Goal: Check status

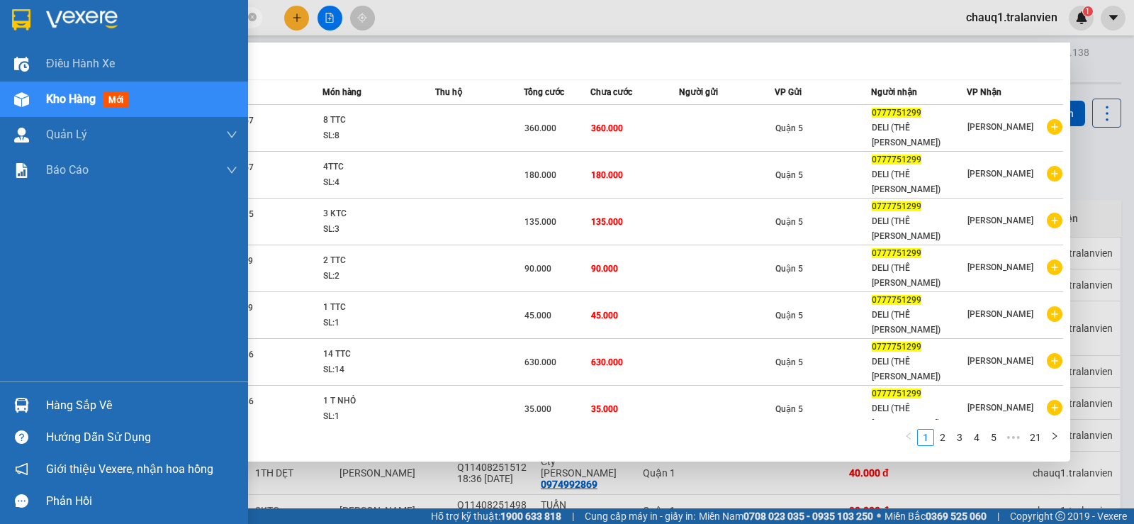
click at [18, 33] on section "Kết quả [PERSON_NAME] ( 201 ) Bộ lọc Mã ĐH Trạng thái Món hàng Thu hộ [PERSON_N…" at bounding box center [567, 262] width 1134 height 524
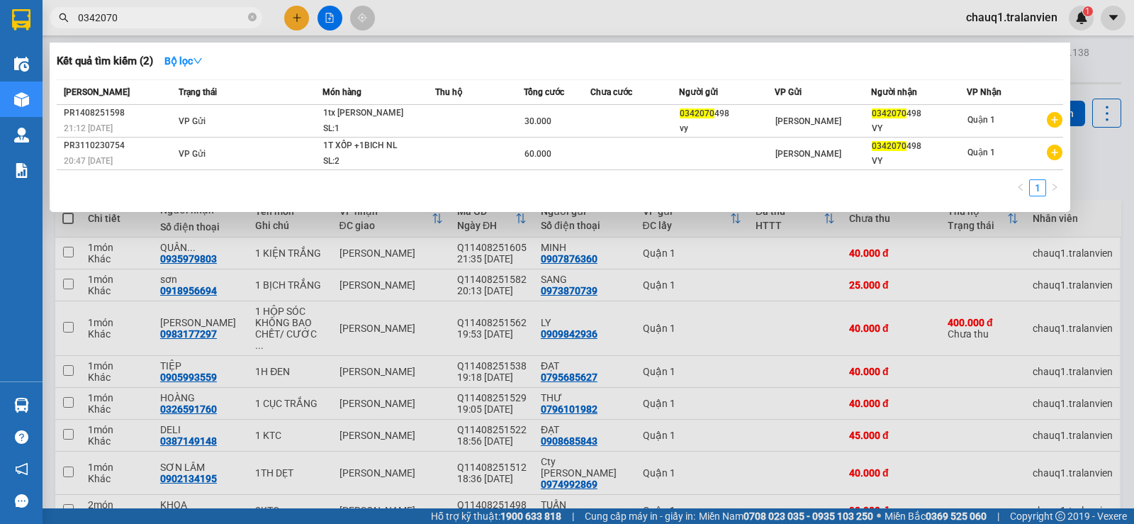
type input "0342070"
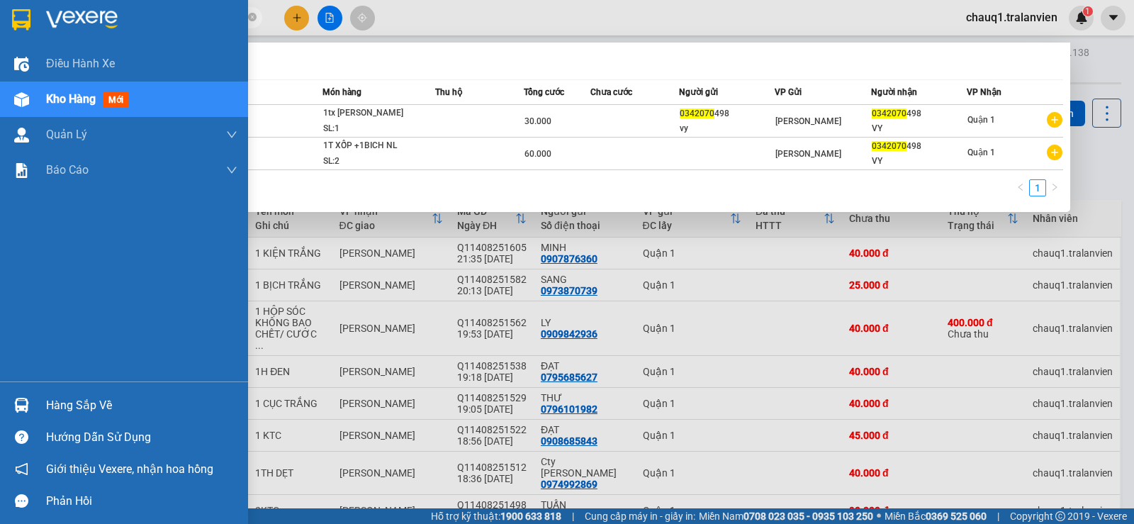
drag, startPoint x: 152, startPoint y: 21, endPoint x: 28, endPoint y: 33, distance: 124.7
click at [28, 33] on section "Kết quả [PERSON_NAME] ( 2 ) Bộ lọc Mã ĐH Trạng thái Món hàng Thu hộ [PERSON_NAM…" at bounding box center [567, 262] width 1134 height 524
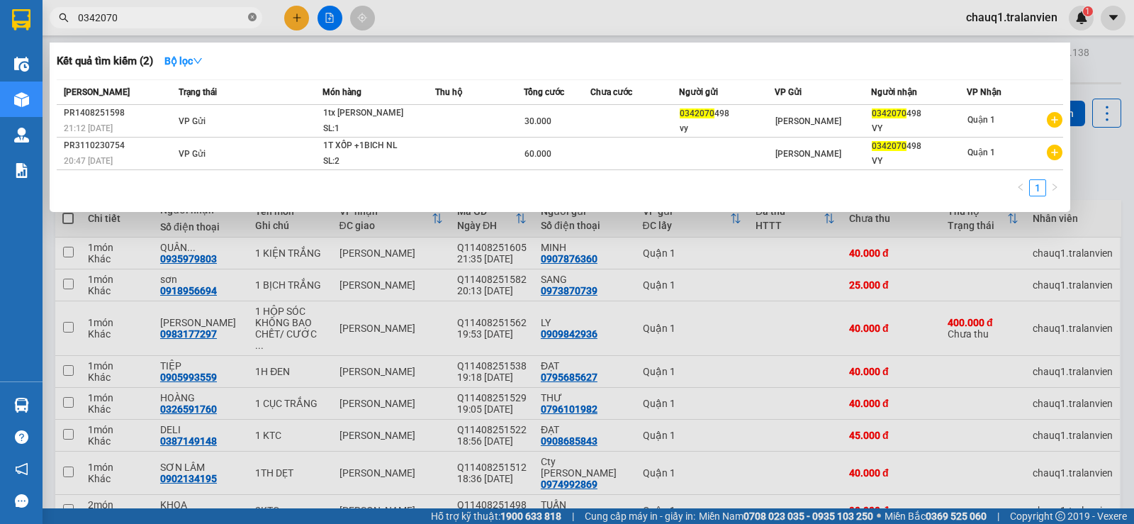
click at [254, 17] on icon "close-circle" at bounding box center [252, 17] width 9 height 9
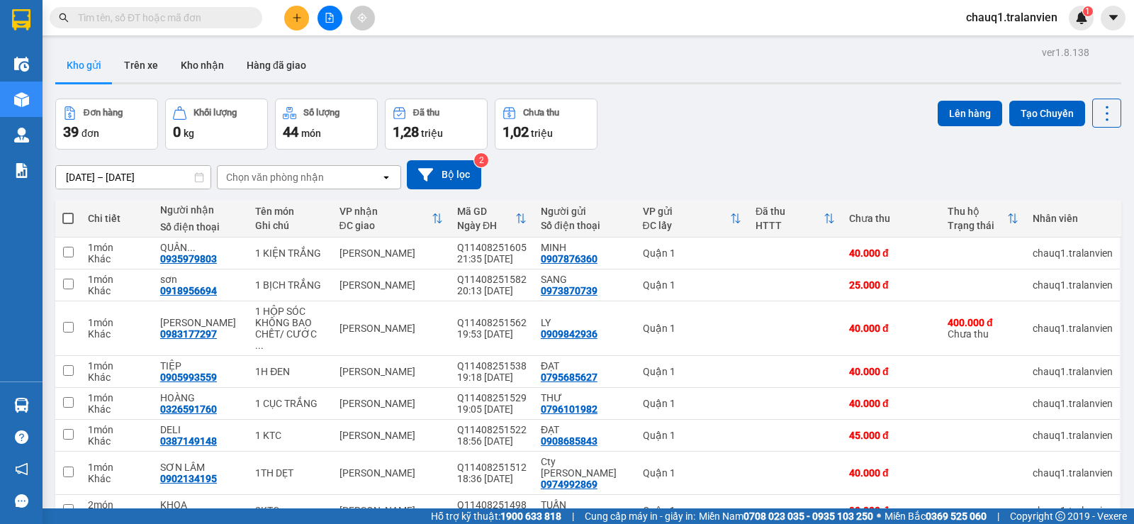
click at [149, 20] on input "text" at bounding box center [161, 18] width 167 height 16
click at [138, 169] on input "[DATE] – [DATE]" at bounding box center [133, 177] width 154 height 23
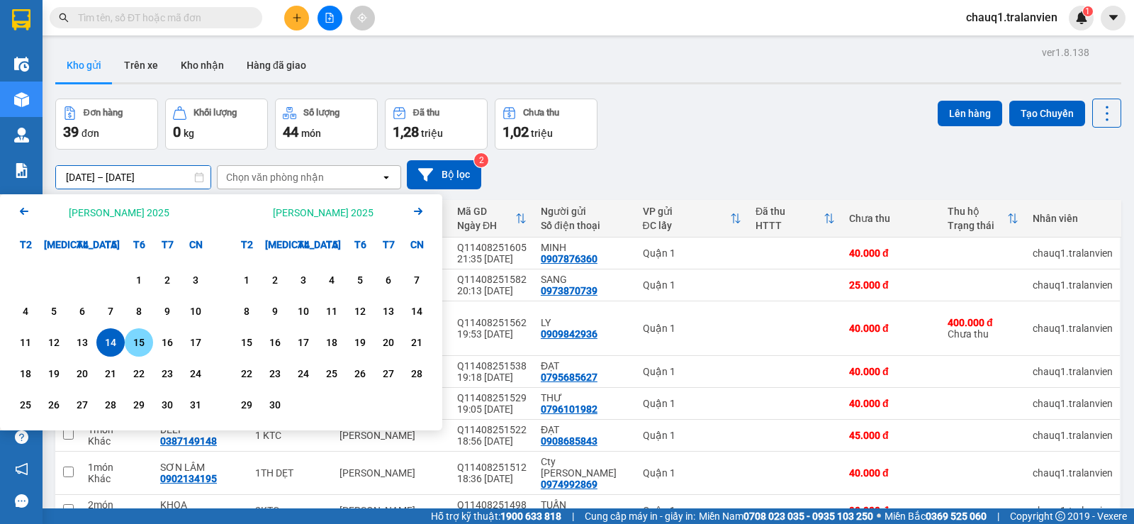
click at [142, 343] on div "15" at bounding box center [139, 342] width 20 height 17
type input "[DATE] – [DATE]"
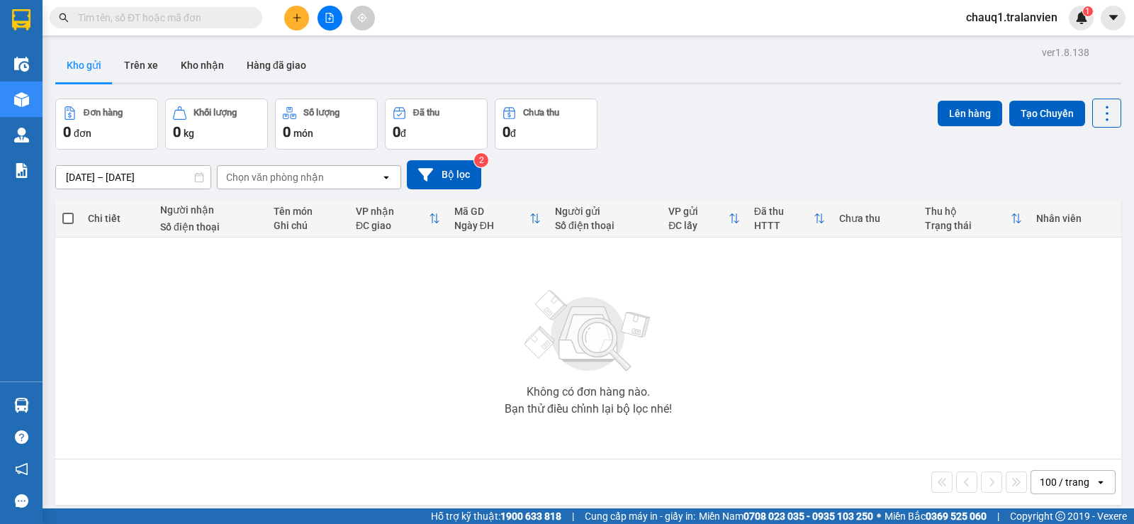
click at [224, 15] on input "text" at bounding box center [161, 18] width 167 height 16
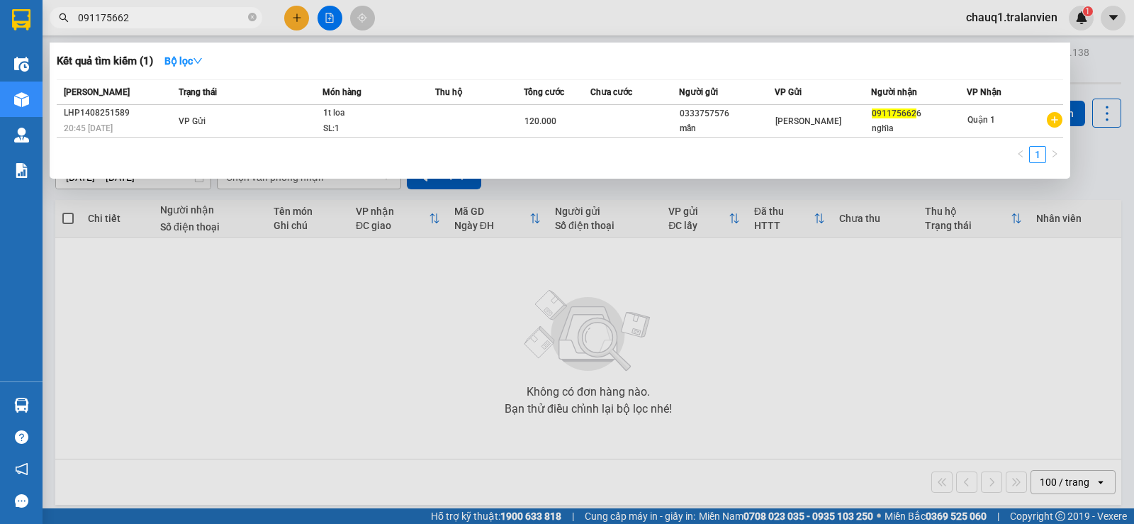
click at [157, 11] on input "091175662" at bounding box center [161, 18] width 167 height 16
type input "0399121970"
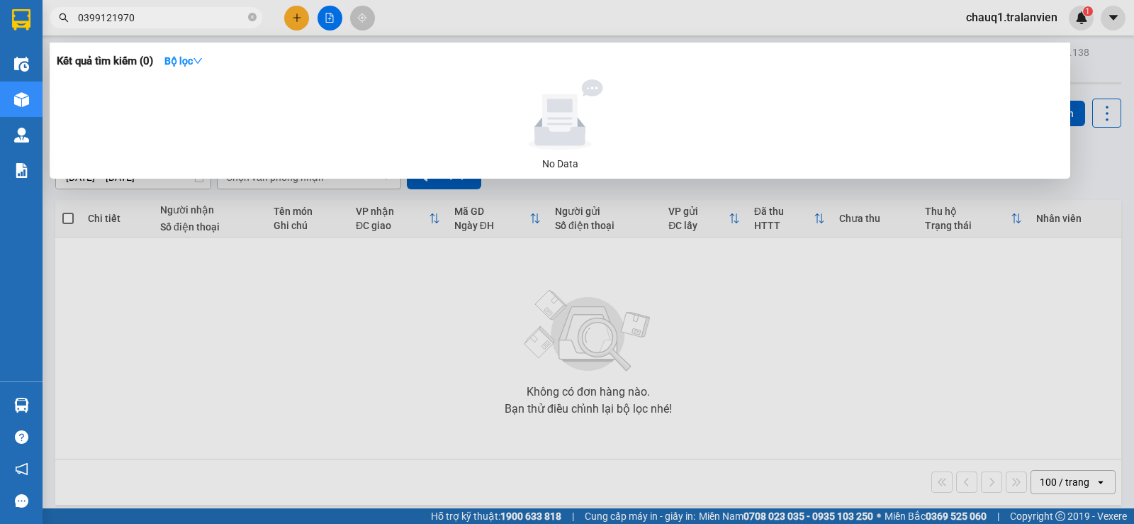
click at [164, 15] on input "0399121970" at bounding box center [161, 18] width 167 height 16
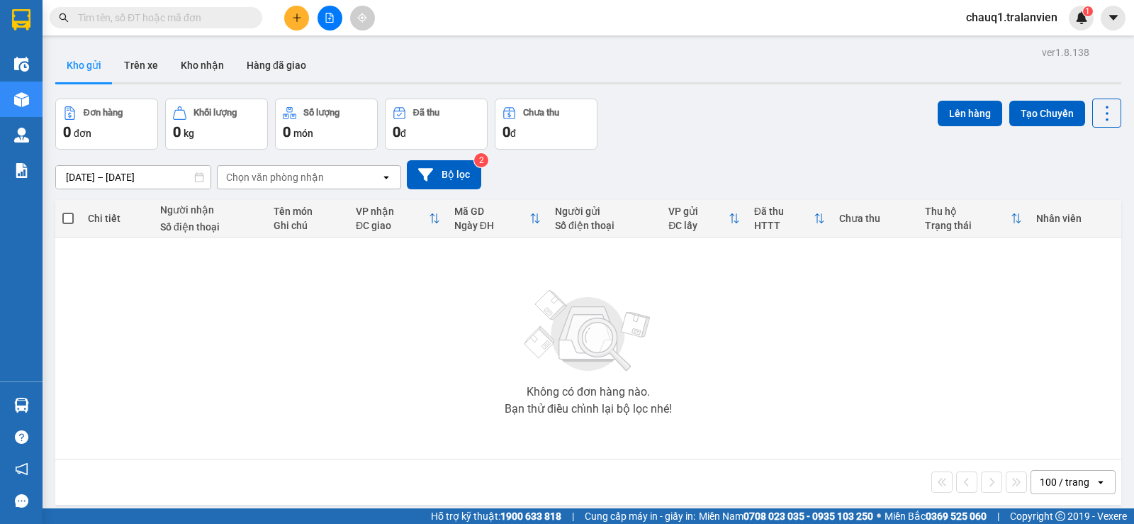
click at [200, 16] on input "text" at bounding box center [161, 18] width 167 height 16
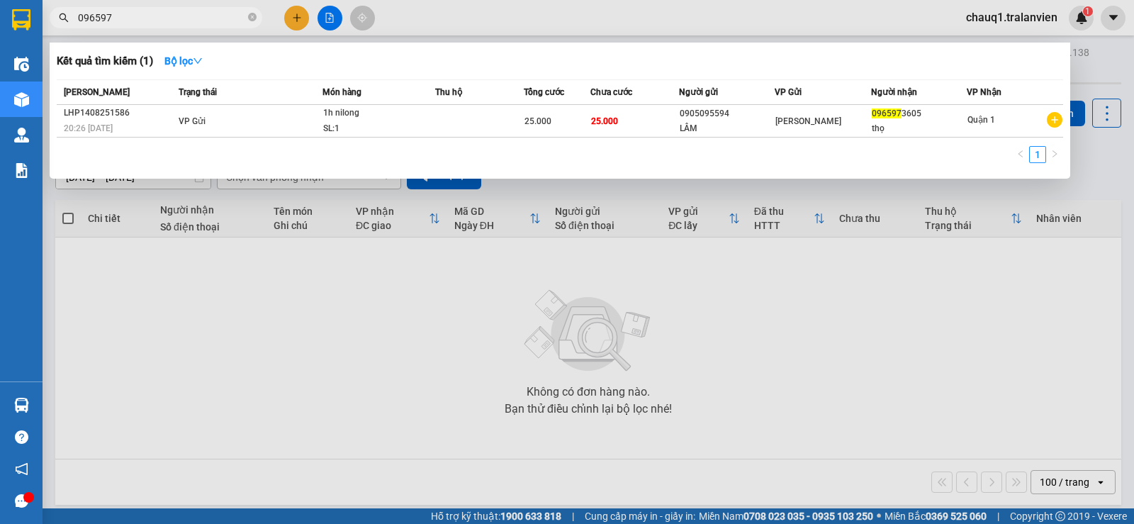
click at [179, 13] on input "096597" at bounding box center [161, 18] width 167 height 16
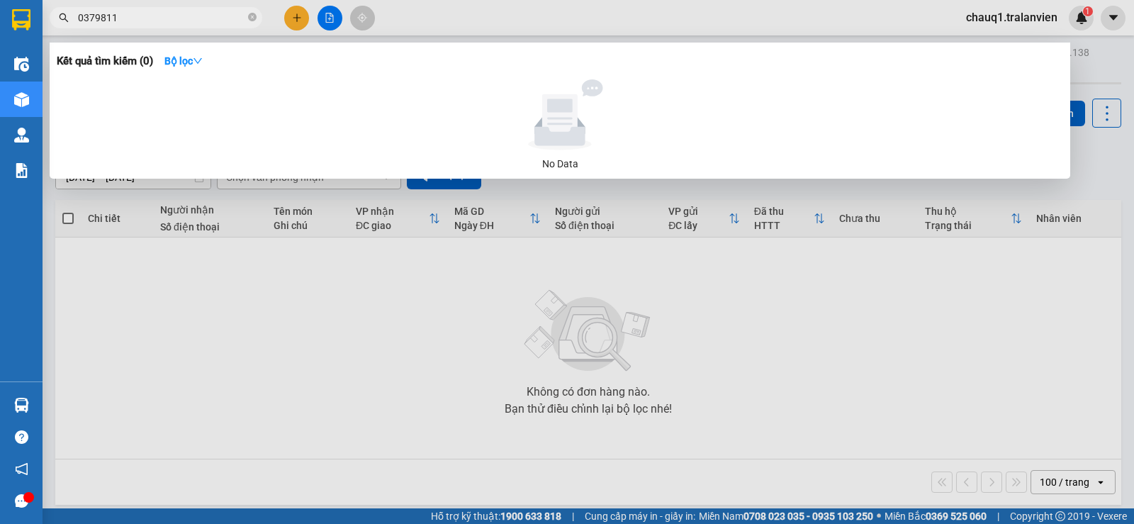
type input "03798117"
click at [179, 13] on input "03798117" at bounding box center [161, 18] width 167 height 16
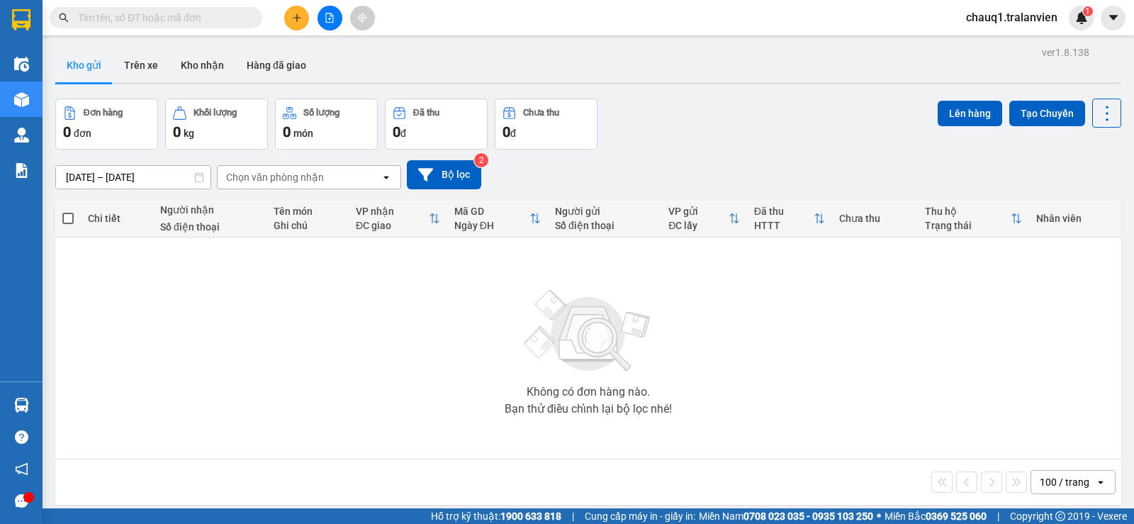
click at [191, 18] on input "text" at bounding box center [161, 18] width 167 height 16
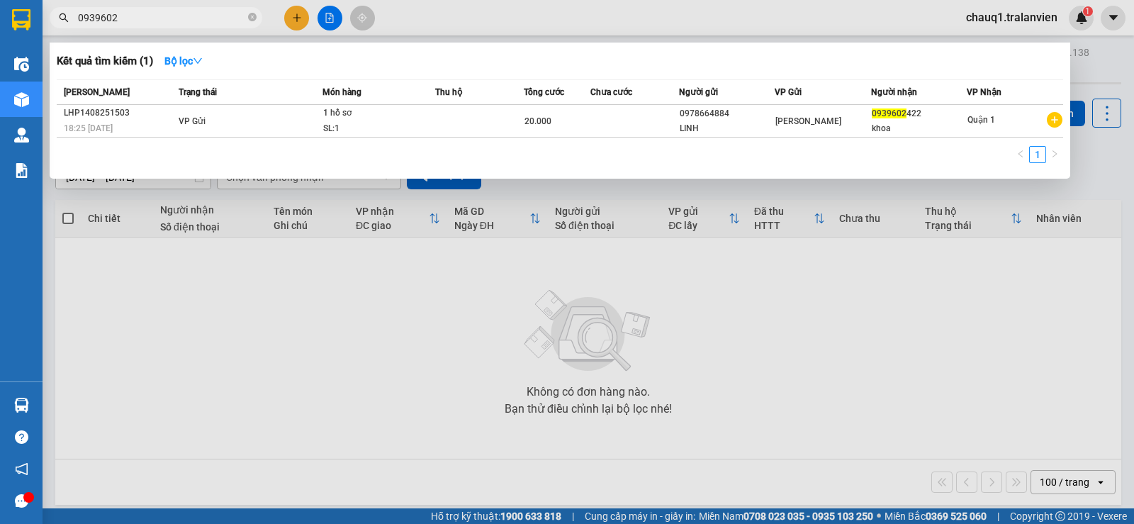
click at [168, 5] on div at bounding box center [567, 262] width 1134 height 524
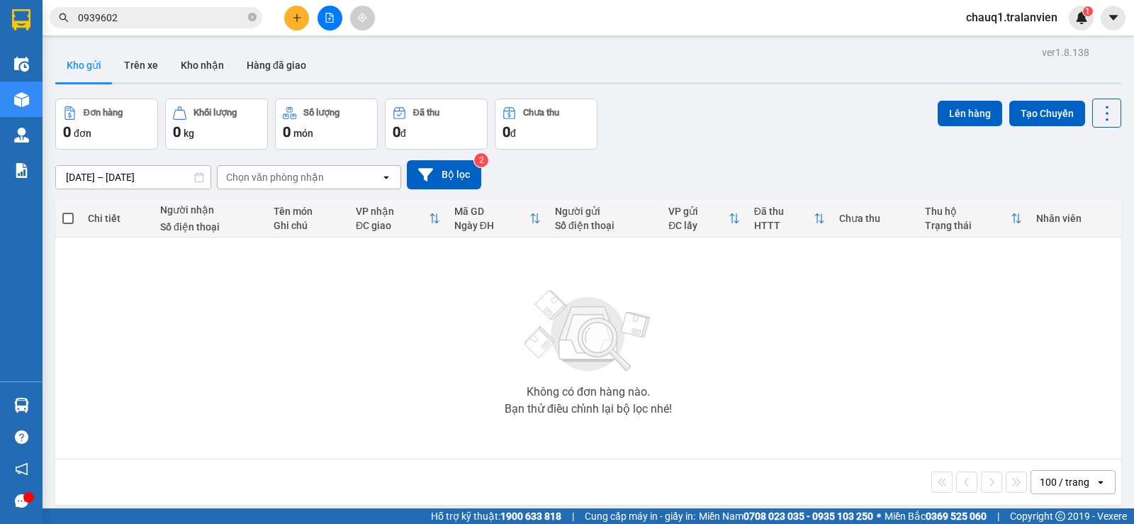
click at [167, 18] on input "0939602" at bounding box center [161, 18] width 167 height 16
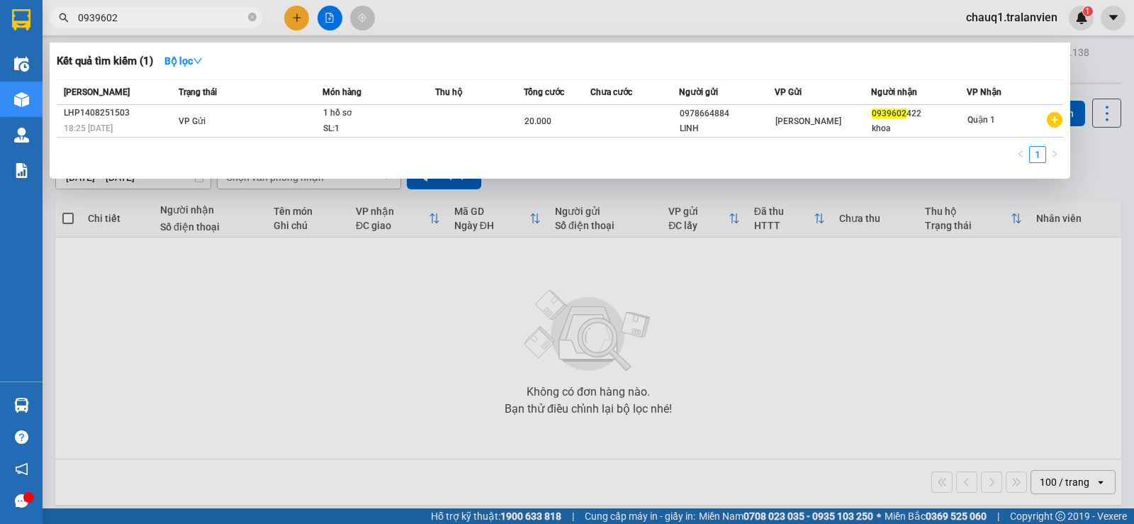
click at [167, 18] on input "0939602" at bounding box center [161, 18] width 167 height 16
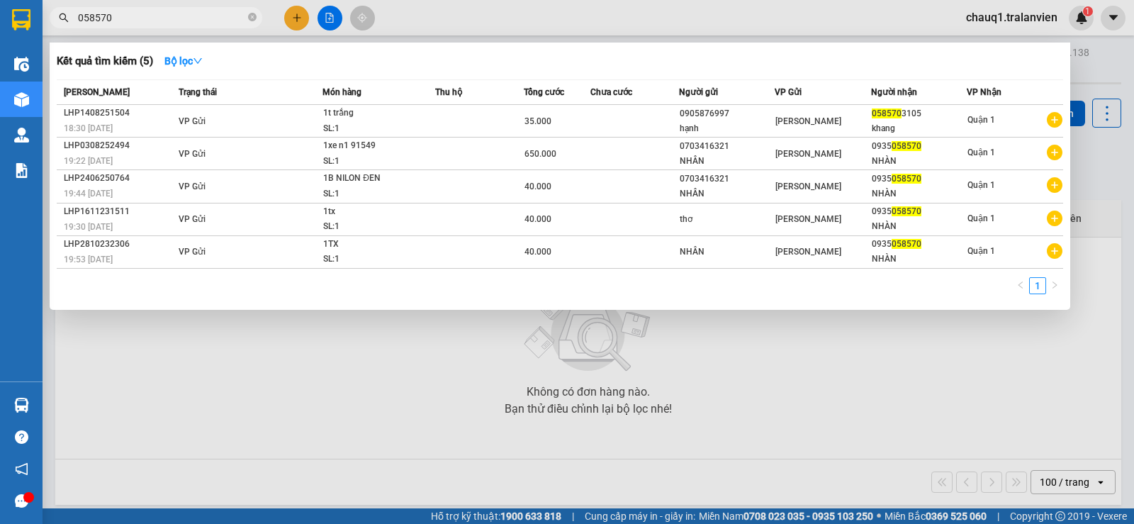
click at [129, 13] on input "058570" at bounding box center [161, 18] width 167 height 16
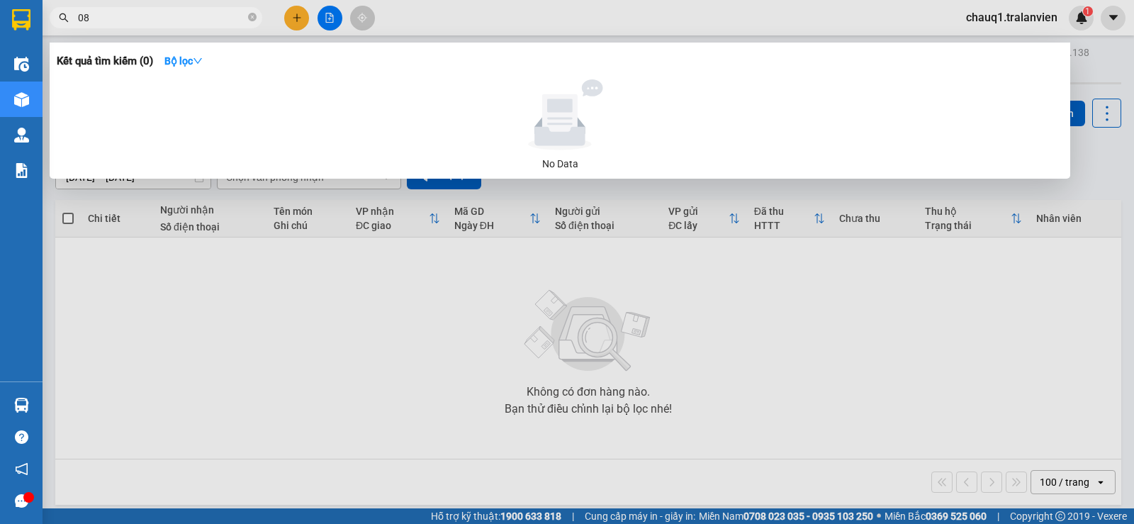
type input "0"
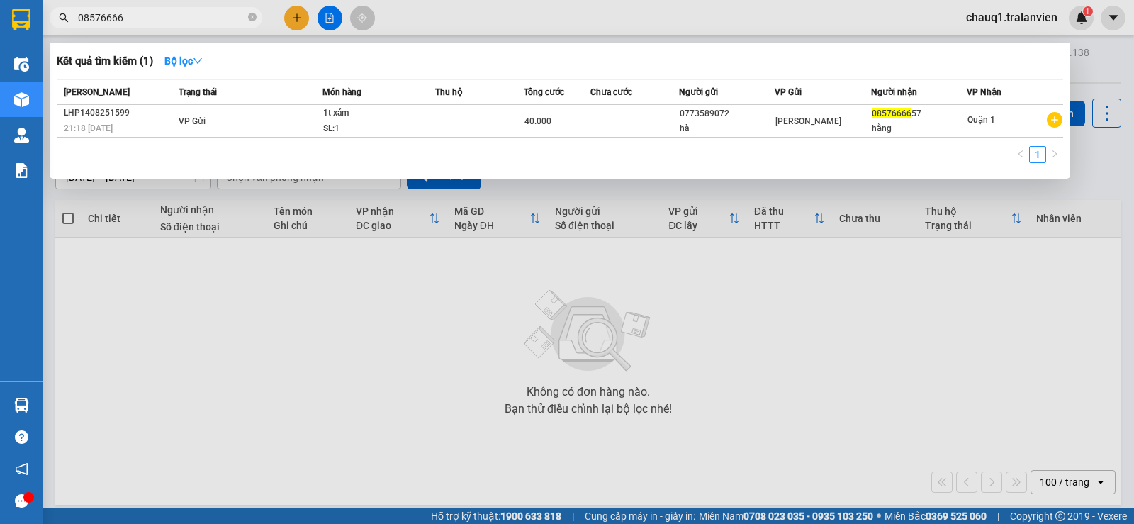
type input "08576666"
